Goal: Task Accomplishment & Management: Manage account settings

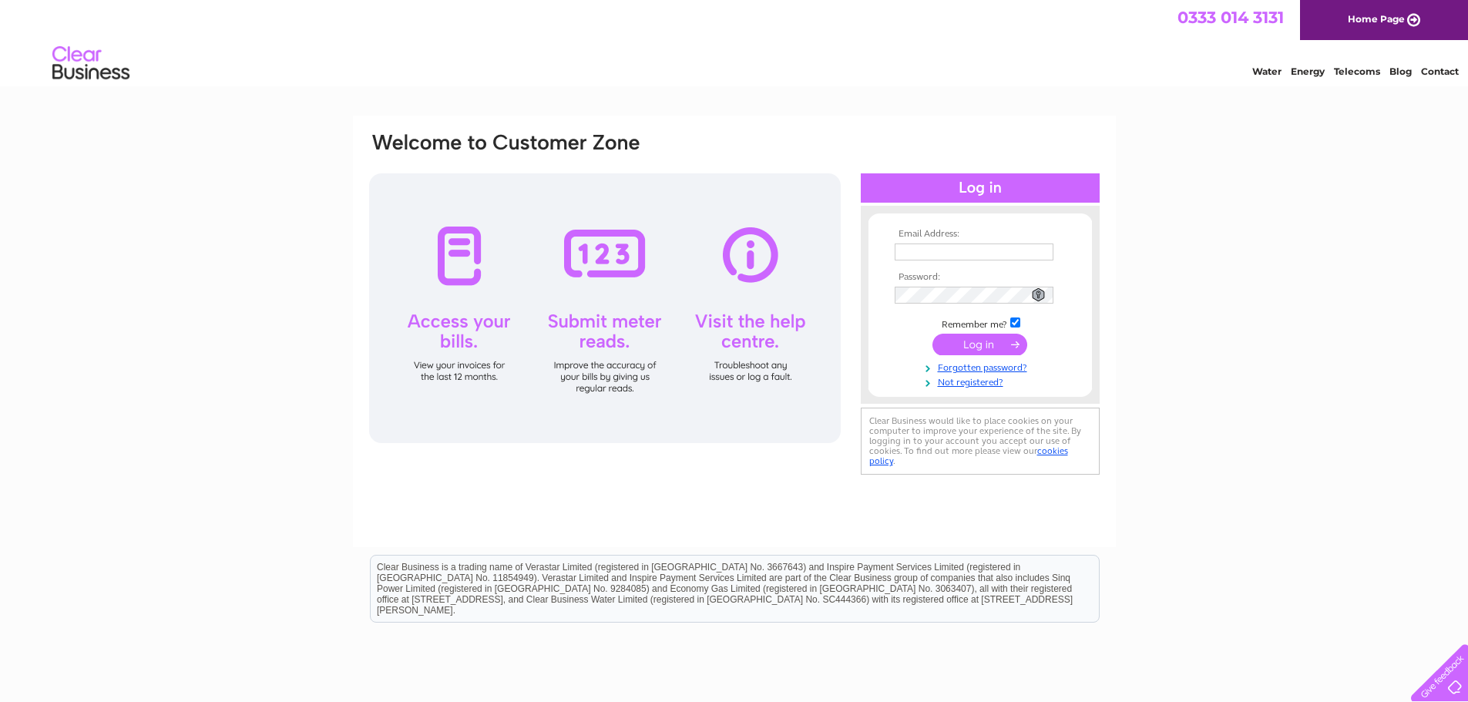
click at [1414, 12] on link "Home Page" at bounding box center [1384, 20] width 168 height 40
click at [970, 386] on link "Not registered?" at bounding box center [981, 381] width 175 height 15
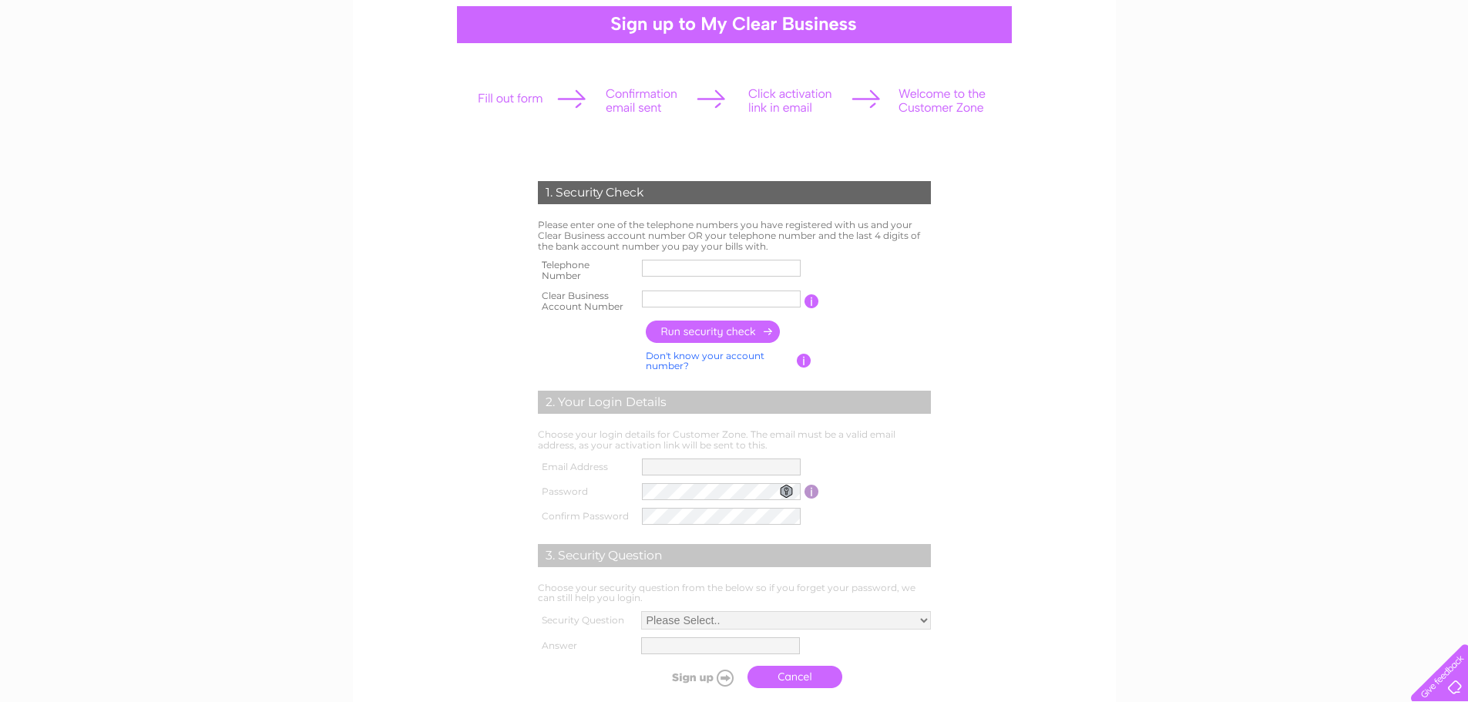
scroll to position [154, 0]
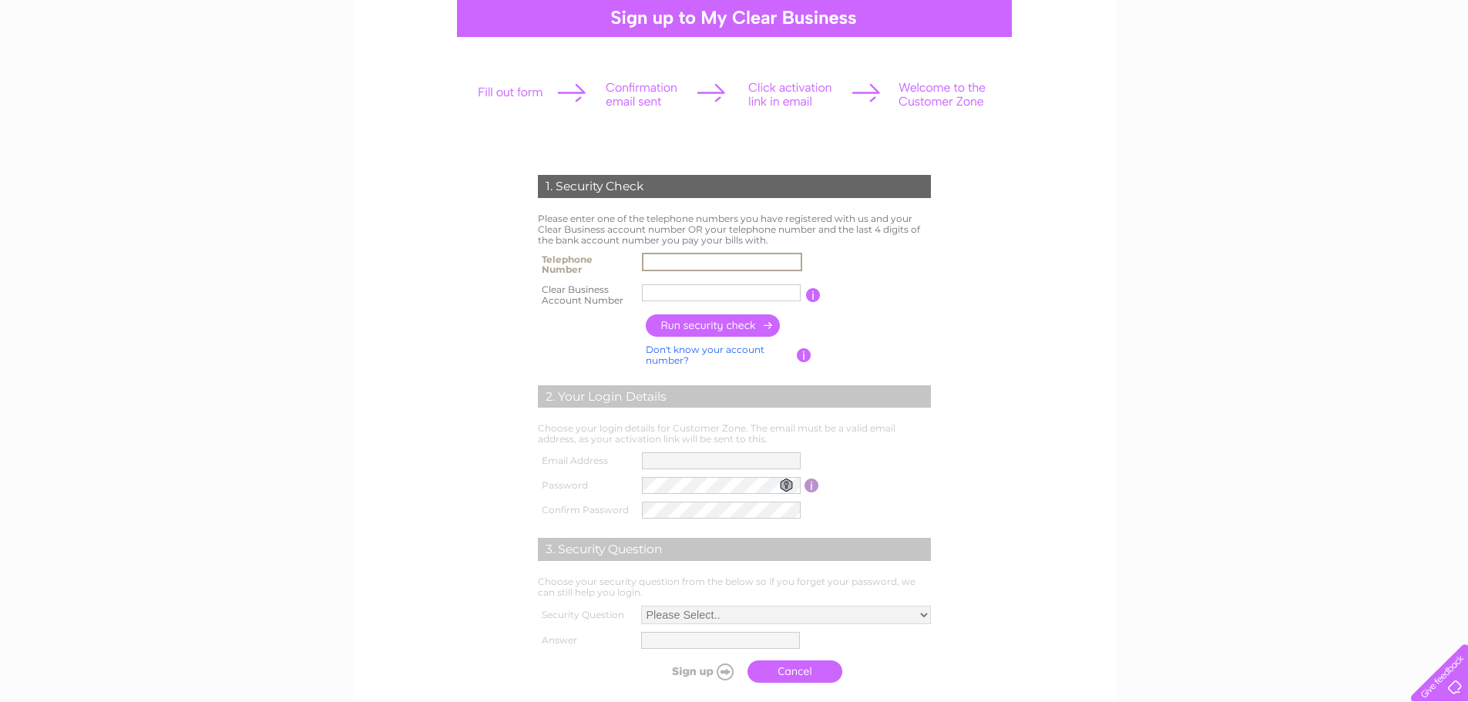
click at [708, 265] on input "text" at bounding box center [722, 262] width 160 height 18
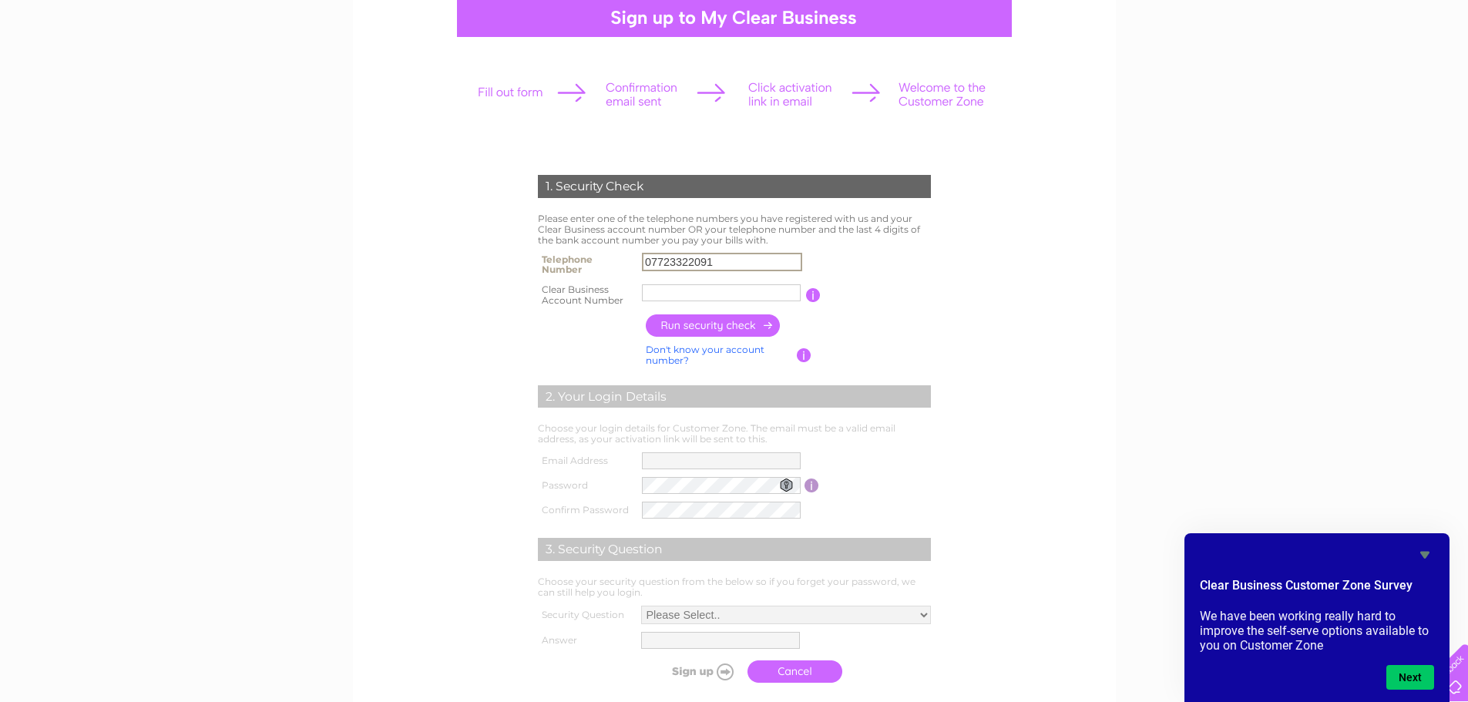
type input "07723322091"
click at [732, 298] on input "text" at bounding box center [721, 292] width 159 height 17
click at [690, 300] on input "text" at bounding box center [721, 292] width 159 height 17
click at [673, 296] on input "3032293" at bounding box center [722, 293] width 160 height 18
type input "30322293"
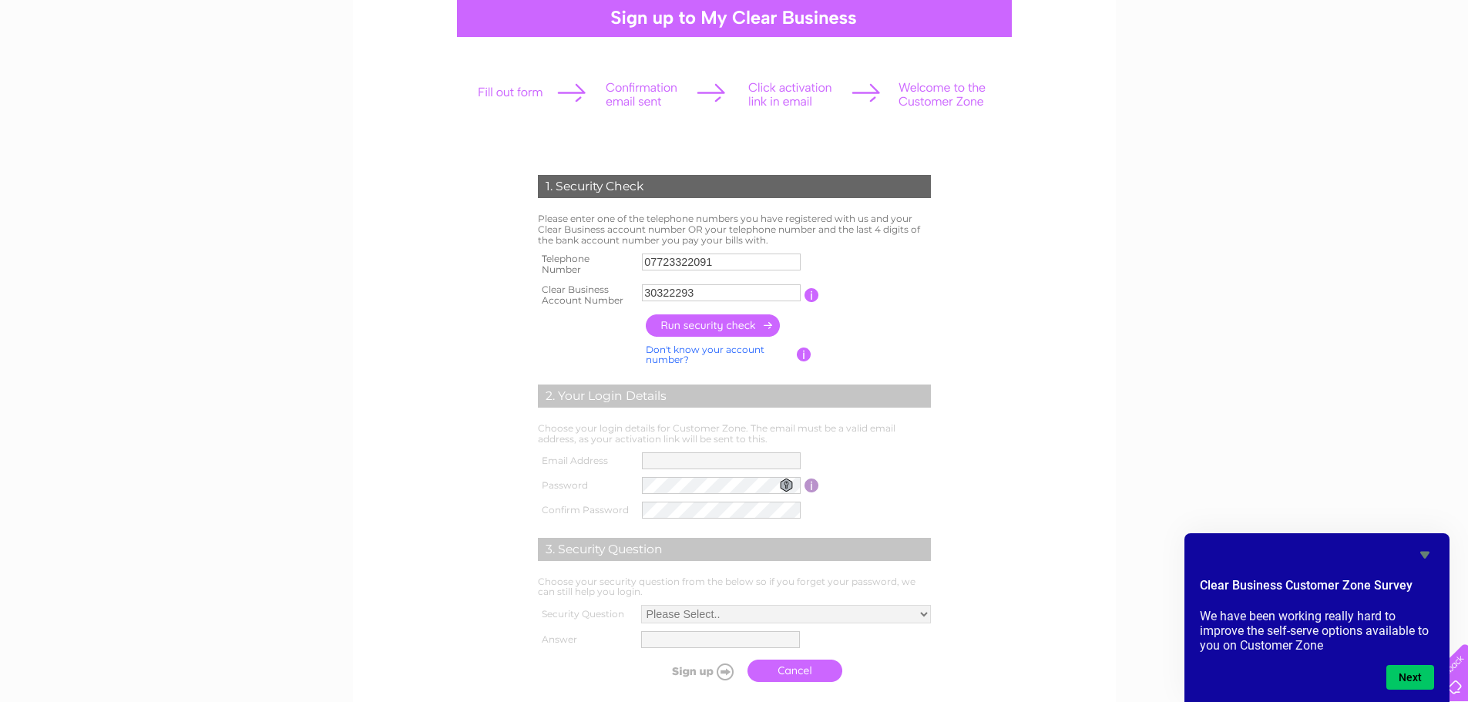
click at [706, 329] on input "button" at bounding box center [714, 325] width 136 height 22
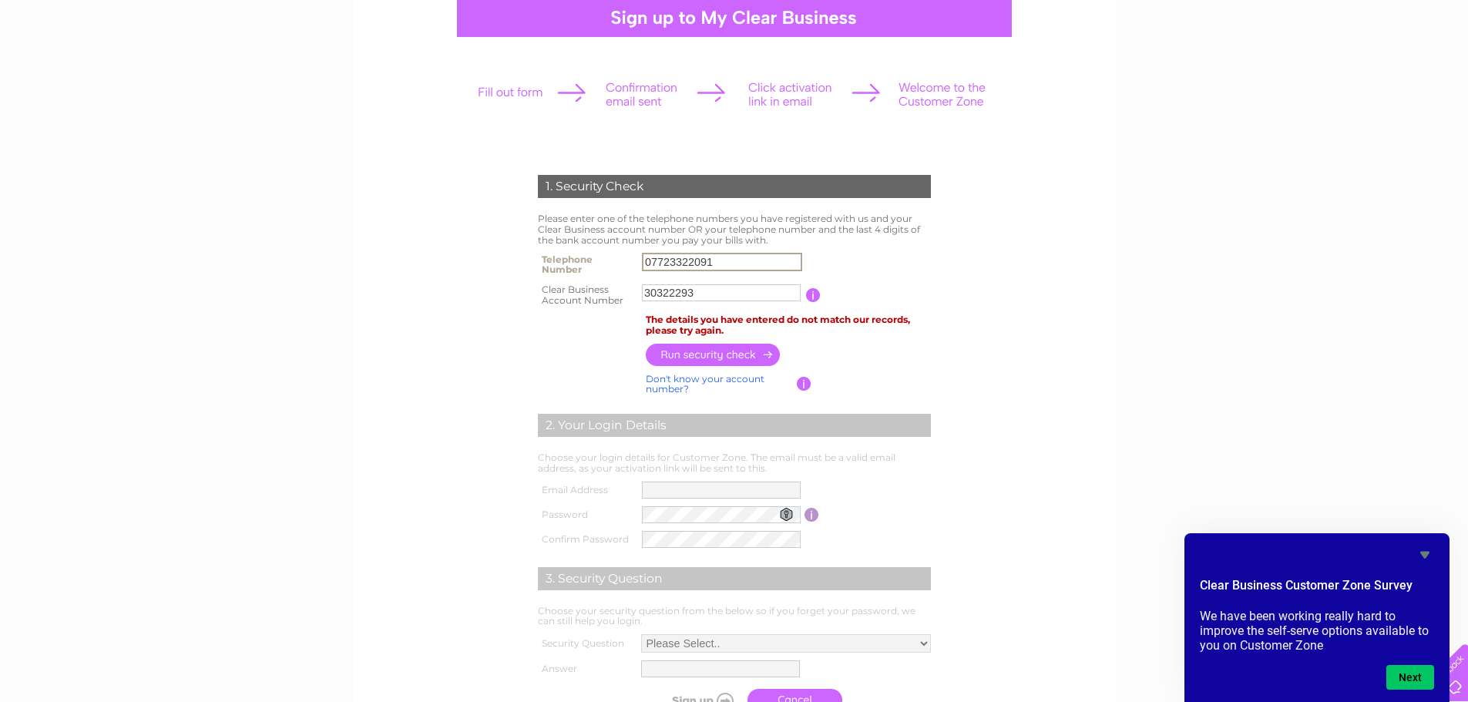
drag, startPoint x: 727, startPoint y: 260, endPoint x: 546, endPoint y: 257, distance: 181.1
click at [546, 257] on tr "Telephone Number 07723322091" at bounding box center [734, 264] width 401 height 31
type input "01315573030"
click at [693, 354] on input "button" at bounding box center [714, 355] width 136 height 22
click at [1414, 681] on button "Next" at bounding box center [1410, 677] width 48 height 25
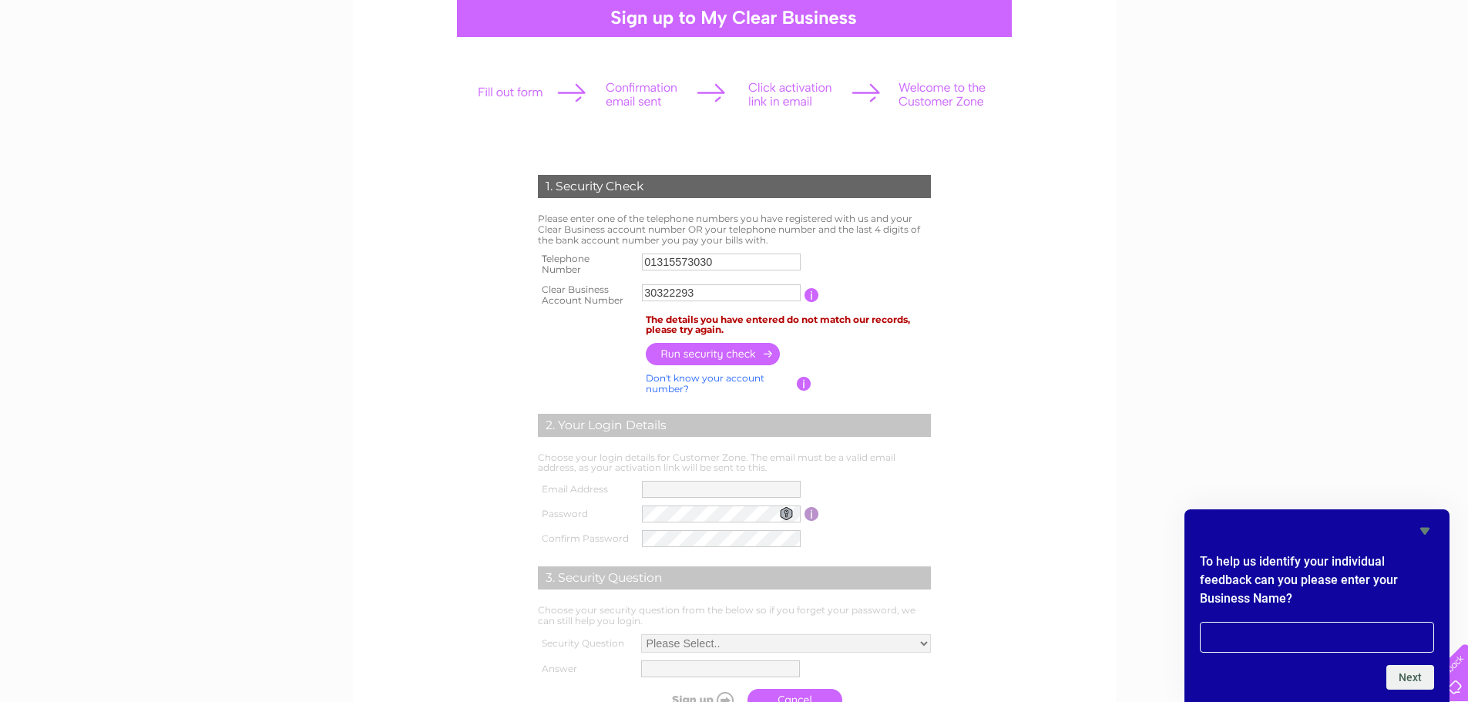
click at [1165, 334] on div "1. Security Check Please enter one of the telephone numbers you have registered…" at bounding box center [734, 494] width 1468 height 1067
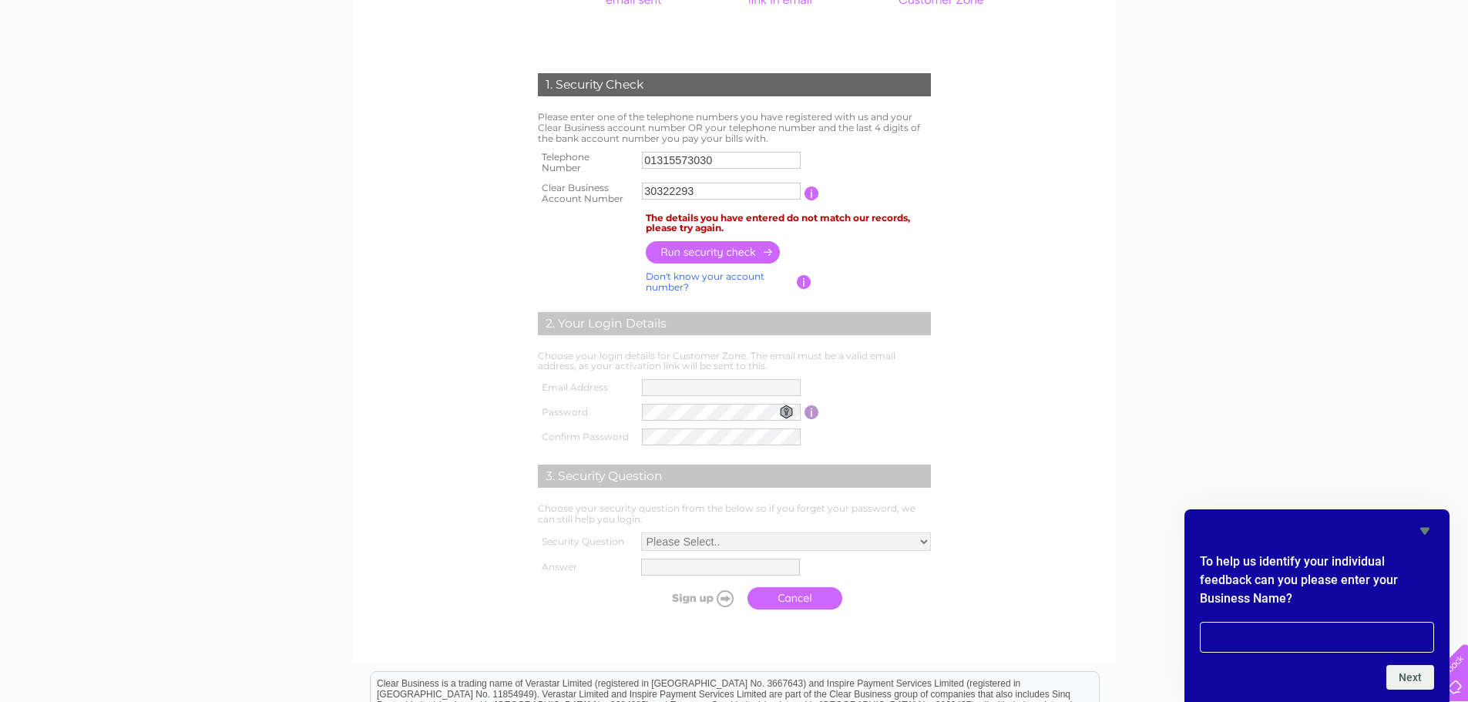
scroll to position [231, 0]
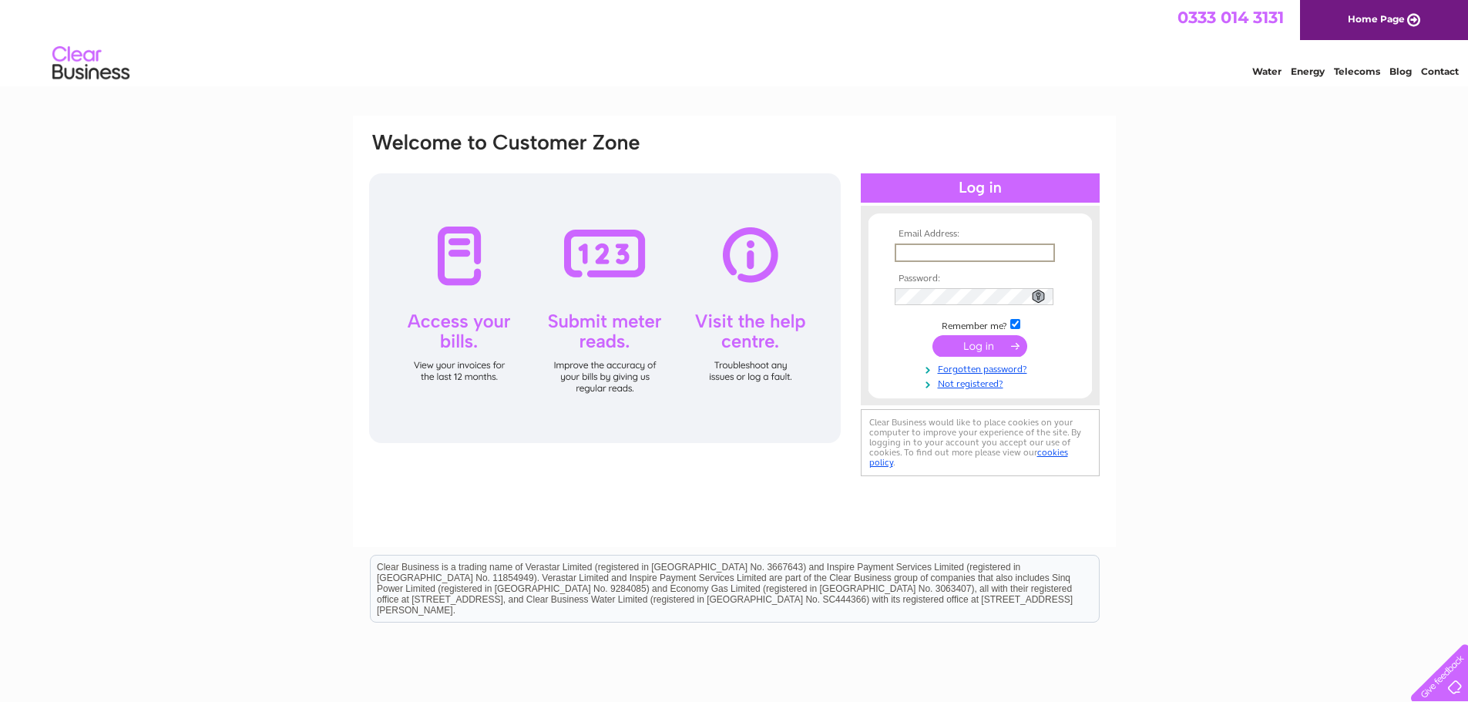
click at [981, 253] on input "text" at bounding box center [974, 252] width 160 height 18
type input "danteague@s1developments.com"
click at [985, 368] on link "Forgotten password?" at bounding box center [981, 368] width 175 height 15
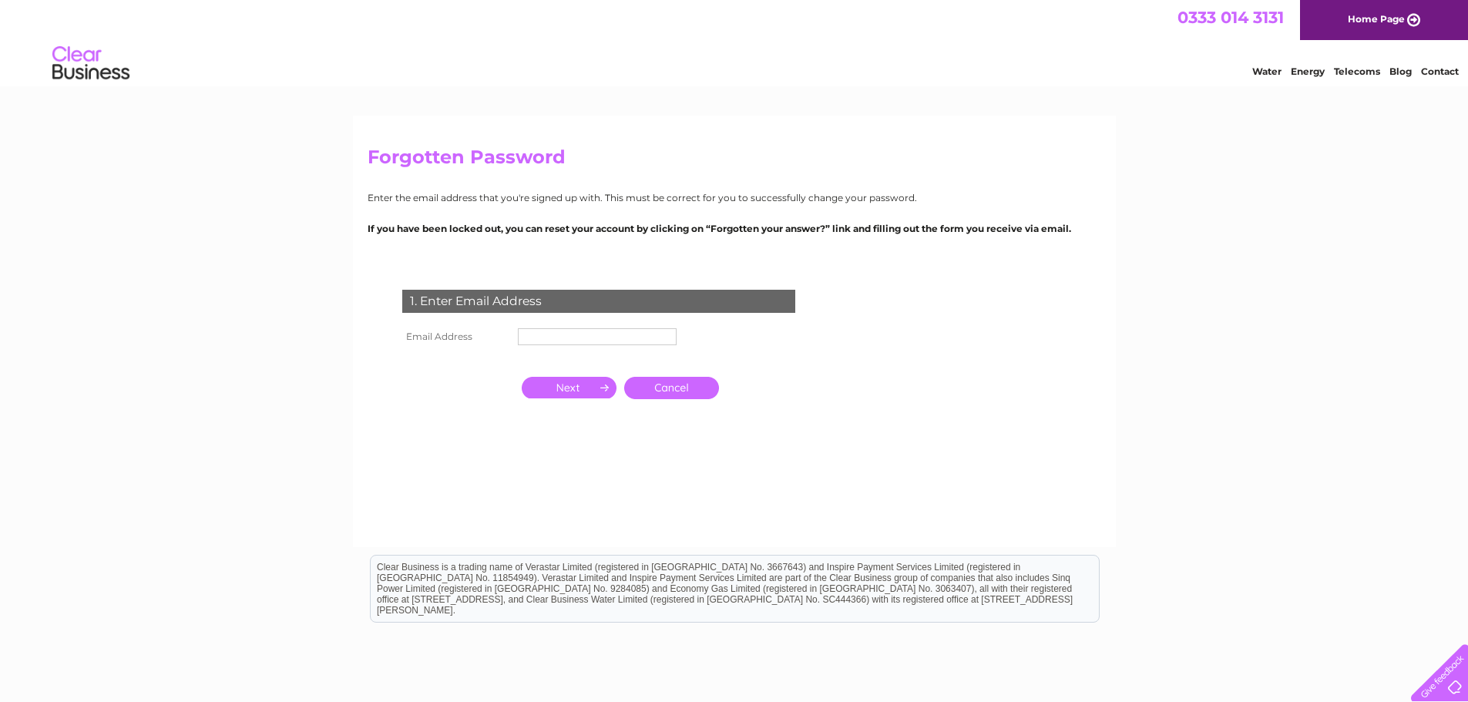
click at [644, 338] on input "text" at bounding box center [597, 336] width 159 height 17
type input "[EMAIL_ADDRESS][DOMAIN_NAME]"
click at [565, 387] on input "button" at bounding box center [569, 389] width 95 height 22
